Goal: Task Accomplishment & Management: Manage account settings

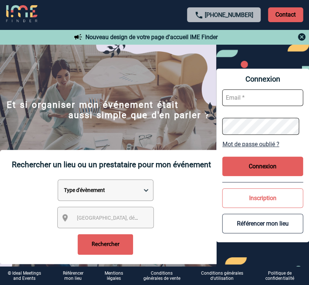
click at [253, 94] on input "text" at bounding box center [262, 97] width 81 height 17
paste input "alice.quinery@domitys.fr"
type input "alice.quinery@domitys.fr"
click at [273, 165] on button "Connexion" at bounding box center [262, 167] width 81 height 20
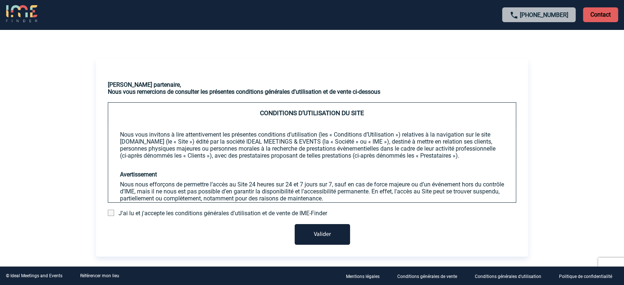
click at [108, 215] on span at bounding box center [111, 213] width 6 height 6
click at [0, 0] on input "checkbox" at bounding box center [0, 0] width 0 height 0
click at [309, 241] on button "Valider" at bounding box center [322, 234] width 55 height 21
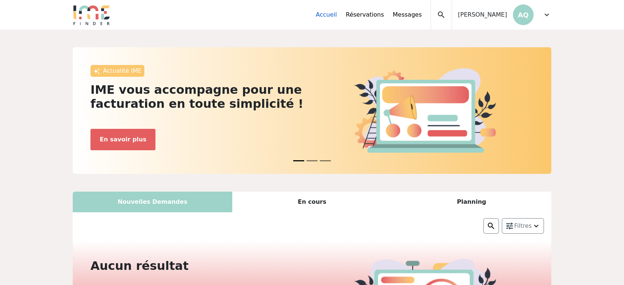
click at [337, 16] on link "Accueil" at bounding box center [326, 14] width 21 height 9
click at [384, 14] on link "Réservations" at bounding box center [365, 14] width 38 height 9
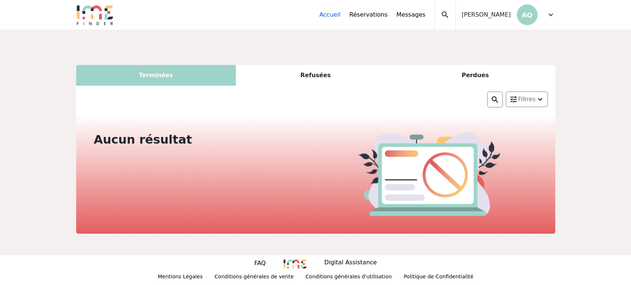
click at [340, 13] on link "Accueil" at bounding box center [329, 14] width 21 height 9
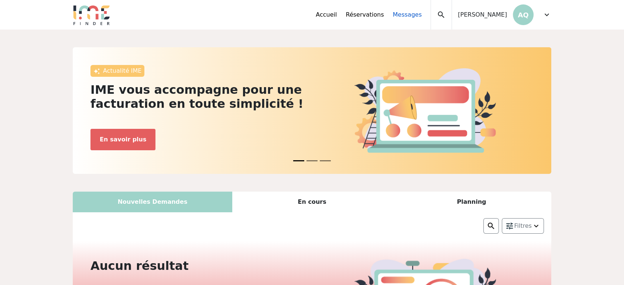
click at [422, 16] on link "Messages" at bounding box center [407, 14] width 29 height 9
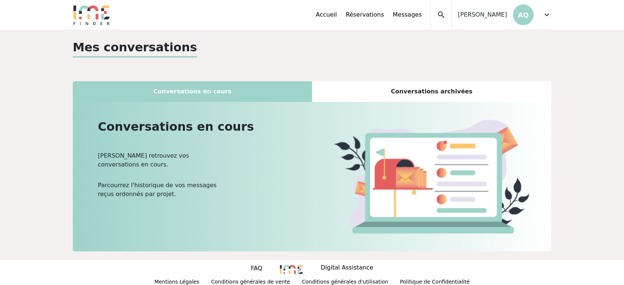
click at [495, 19] on div "[PERSON_NAME] AQ" at bounding box center [493, 15] width 82 height 30
click at [543, 13] on span "expand_more" at bounding box center [547, 14] width 9 height 9
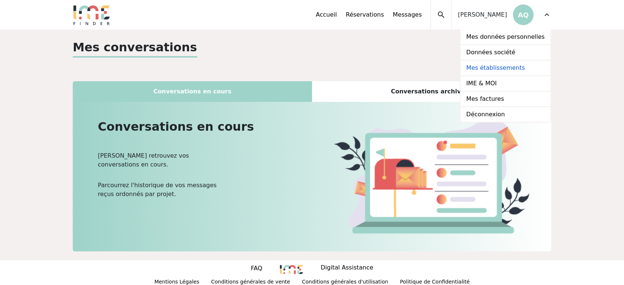
click at [515, 64] on link "Mes établissements" at bounding box center [506, 69] width 90 height 16
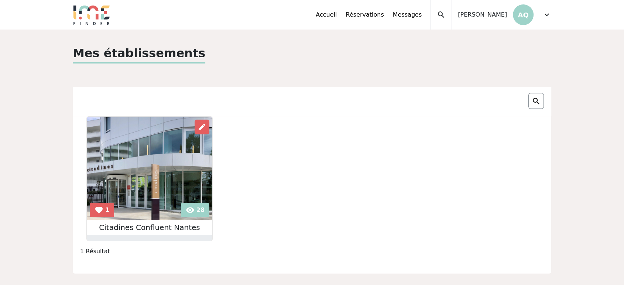
click at [146, 167] on img at bounding box center [150, 168] width 126 height 103
click at [372, 14] on link "Réservations" at bounding box center [365, 14] width 38 height 9
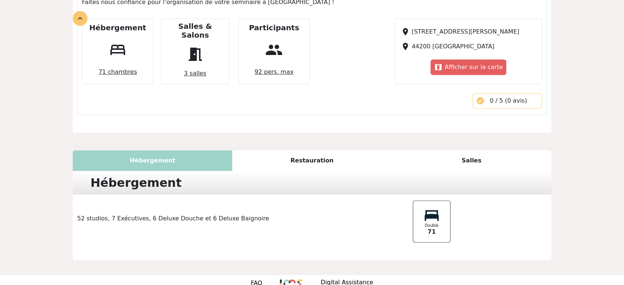
scroll to position [517, 0]
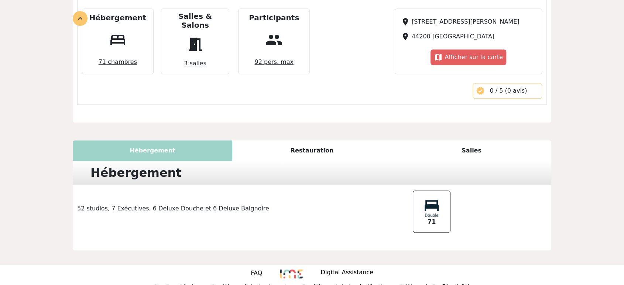
click at [302, 142] on div "Restauration" at bounding box center [312, 150] width 160 height 21
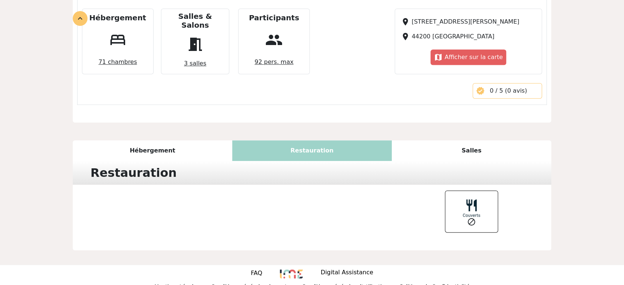
click at [452, 140] on div "Salles" at bounding box center [472, 150] width 160 height 21
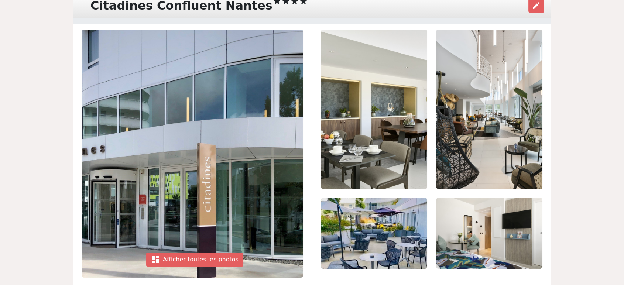
scroll to position [0, 0]
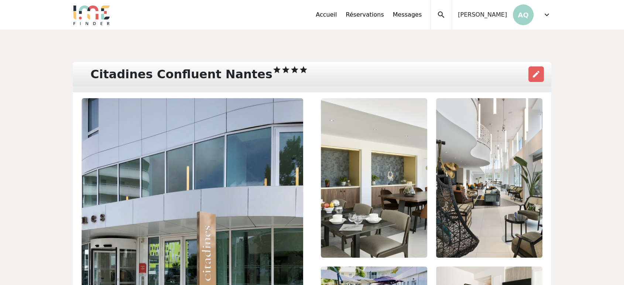
drag, startPoint x: 500, startPoint y: 2, endPoint x: 391, endPoint y: 60, distance: 123.5
click at [399, 63] on div "Citadines Confluent Nantes star star star star edit" at bounding box center [312, 74] width 479 height 24
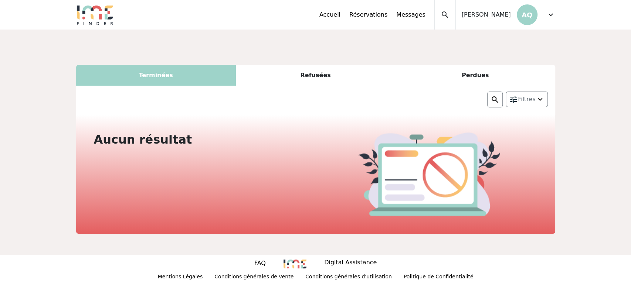
drag, startPoint x: 594, startPoint y: 1, endPoint x: 606, endPoint y: 71, distance: 70.5
click at [606, 71] on div "Terminées Refusées Perdues Filtres Nom de l'établissement Citadines Confluent […" at bounding box center [315, 143] width 631 height 226
